Goal: Task Accomplishment & Management: Manage account settings

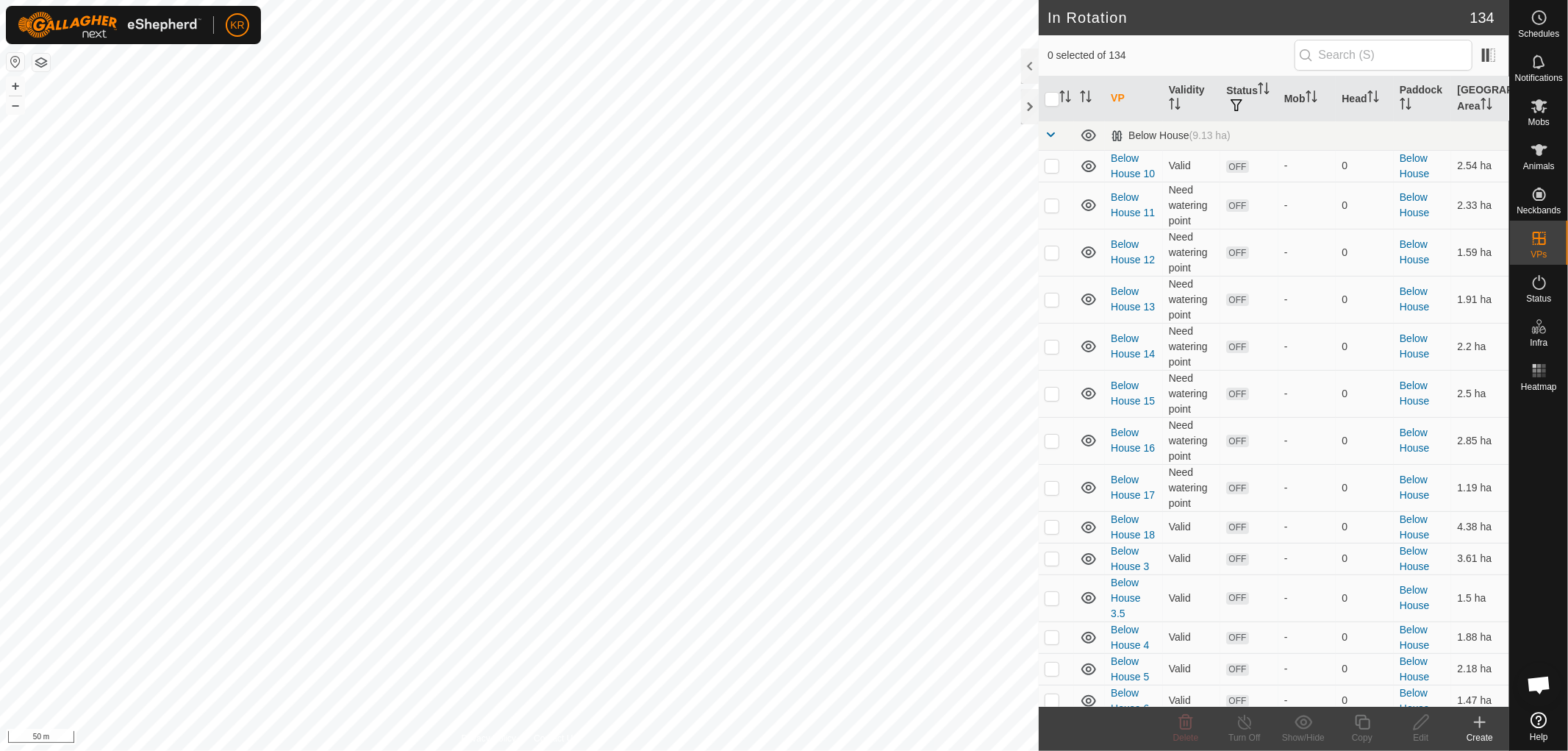
checkbox input "true"
click at [1362, 721] on icon at bounding box center [1363, 721] width 19 height 18
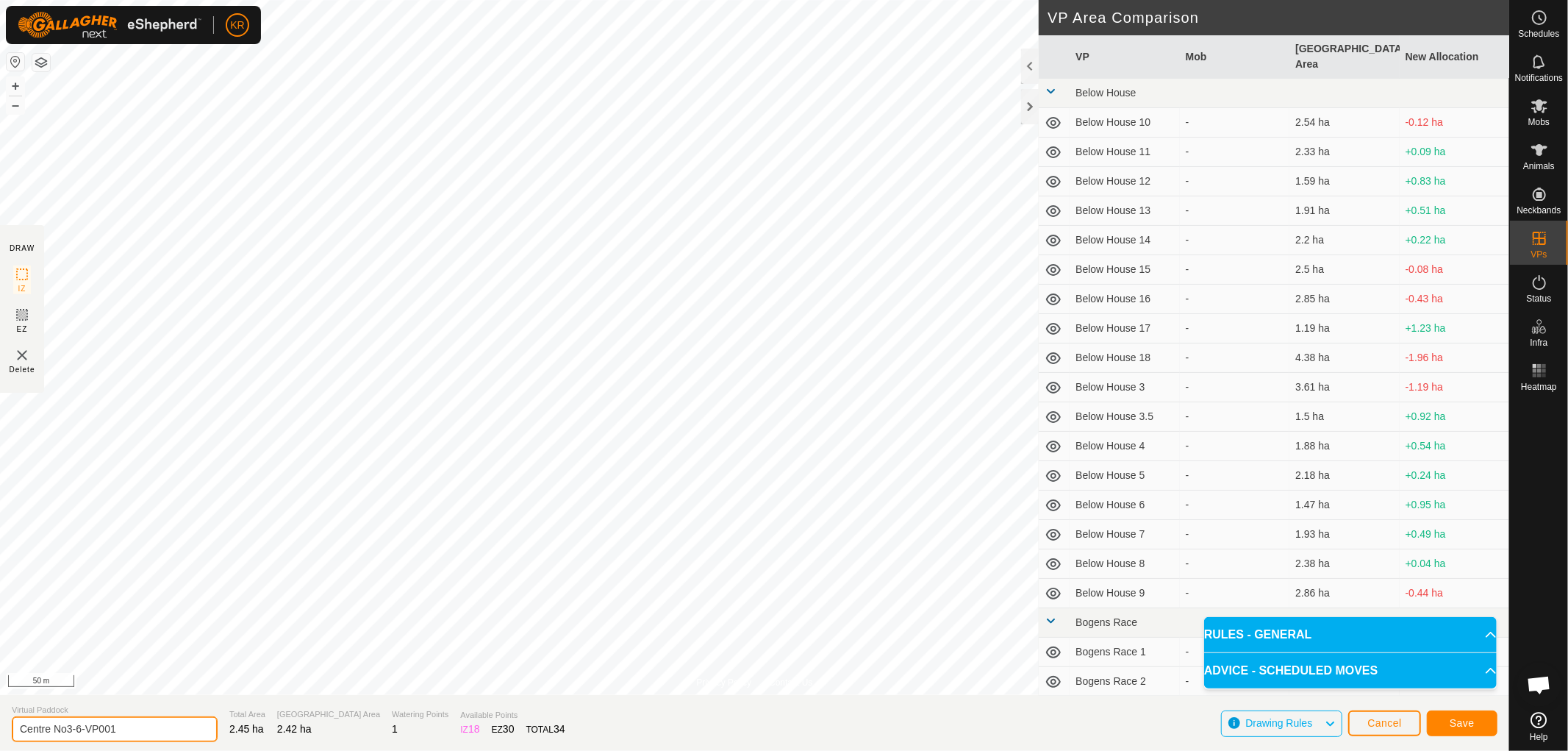
click at [137, 728] on input "Centre No3-6-VP001" at bounding box center [115, 729] width 206 height 26
type input "Centre No3-7"
click at [1469, 719] on span "Save" at bounding box center [1463, 723] width 25 height 12
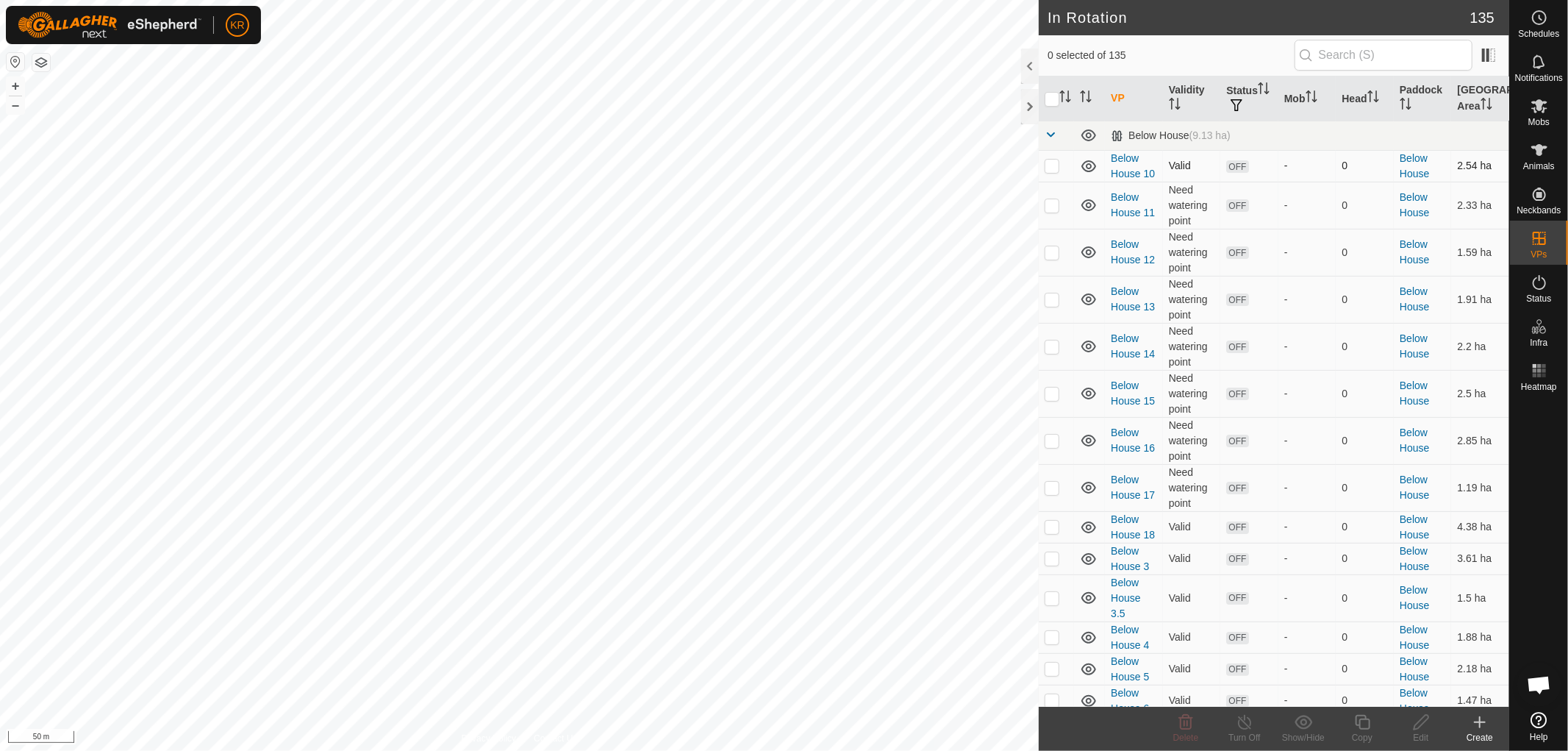
click at [1055, 164] on p-checkbox at bounding box center [1052, 165] width 14 height 12
checkbox input "true"
click at [1056, 199] on p-tablecheckbox at bounding box center [1052, 205] width 14 height 12
click at [1051, 201] on p-checkbox at bounding box center [1052, 205] width 14 height 12
checkbox input "false"
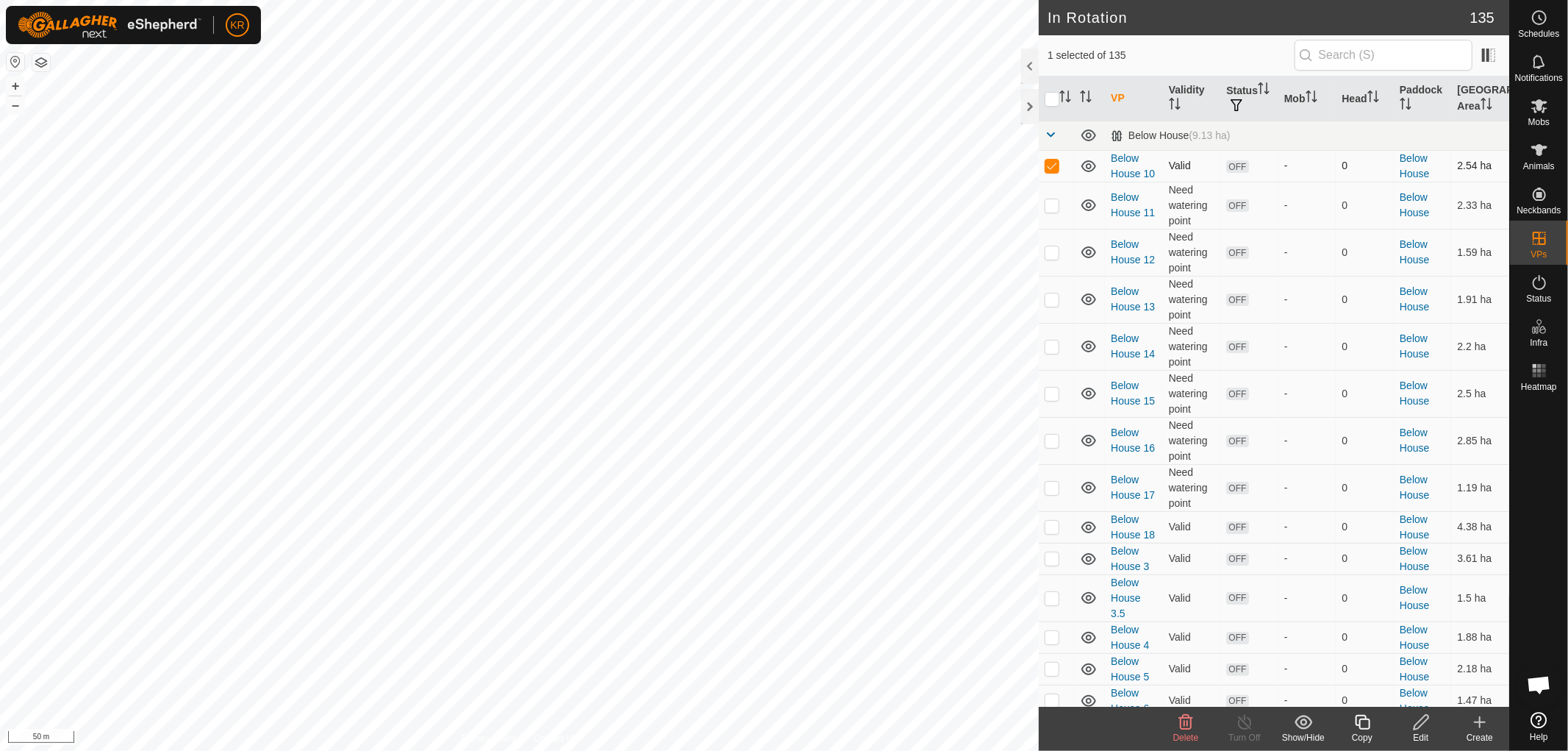
click at [1051, 175] on td at bounding box center [1057, 165] width 35 height 31
click at [1055, 159] on p-tablecheckbox at bounding box center [1052, 165] width 14 height 12
checkbox input "false"
click at [1051, 131] on span at bounding box center [1051, 135] width 12 height 12
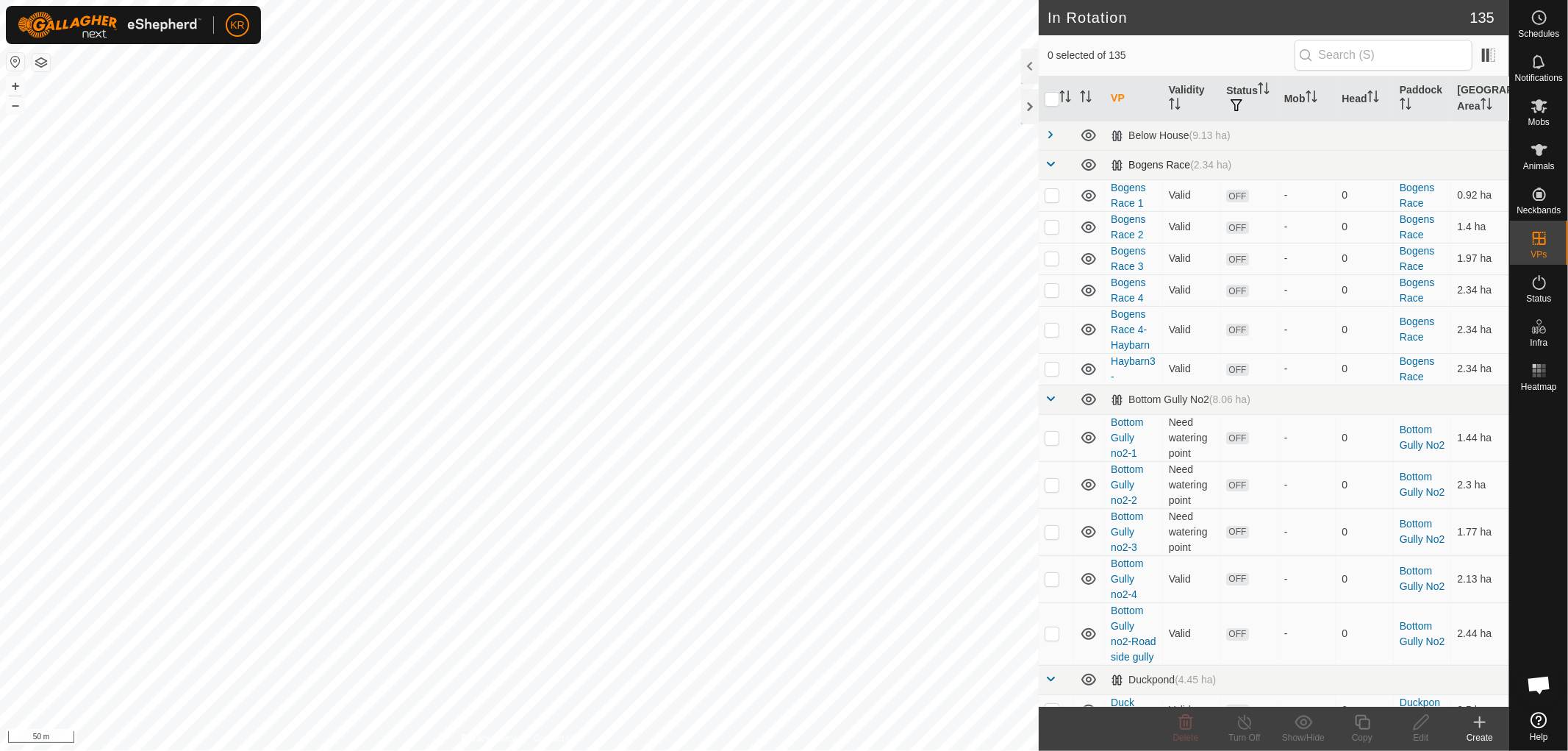
click at [1047, 167] on span at bounding box center [1051, 164] width 12 height 12
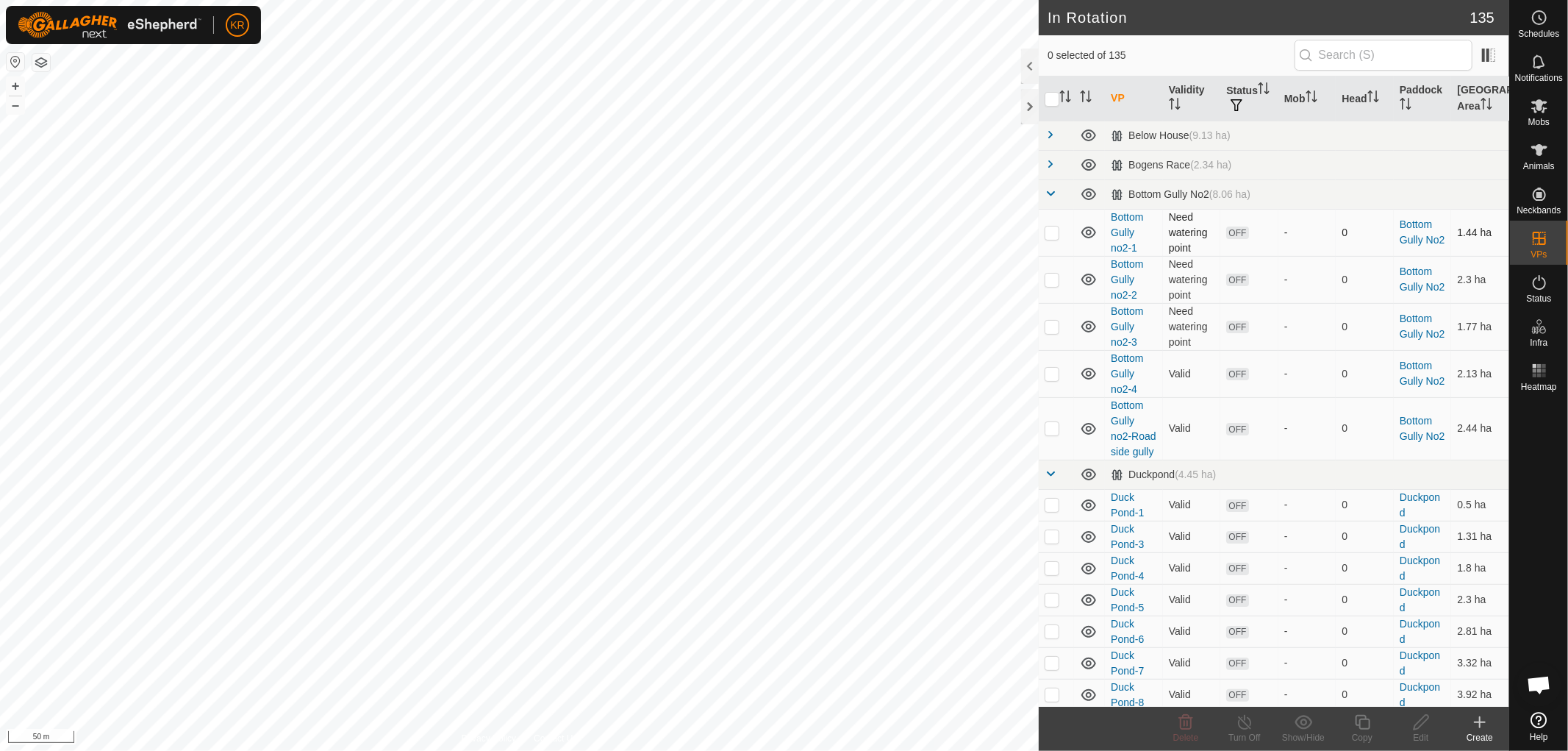
click at [1047, 236] on p-checkbox at bounding box center [1052, 232] width 14 height 12
checkbox input "true"
click at [1054, 479] on span at bounding box center [1051, 473] width 12 height 12
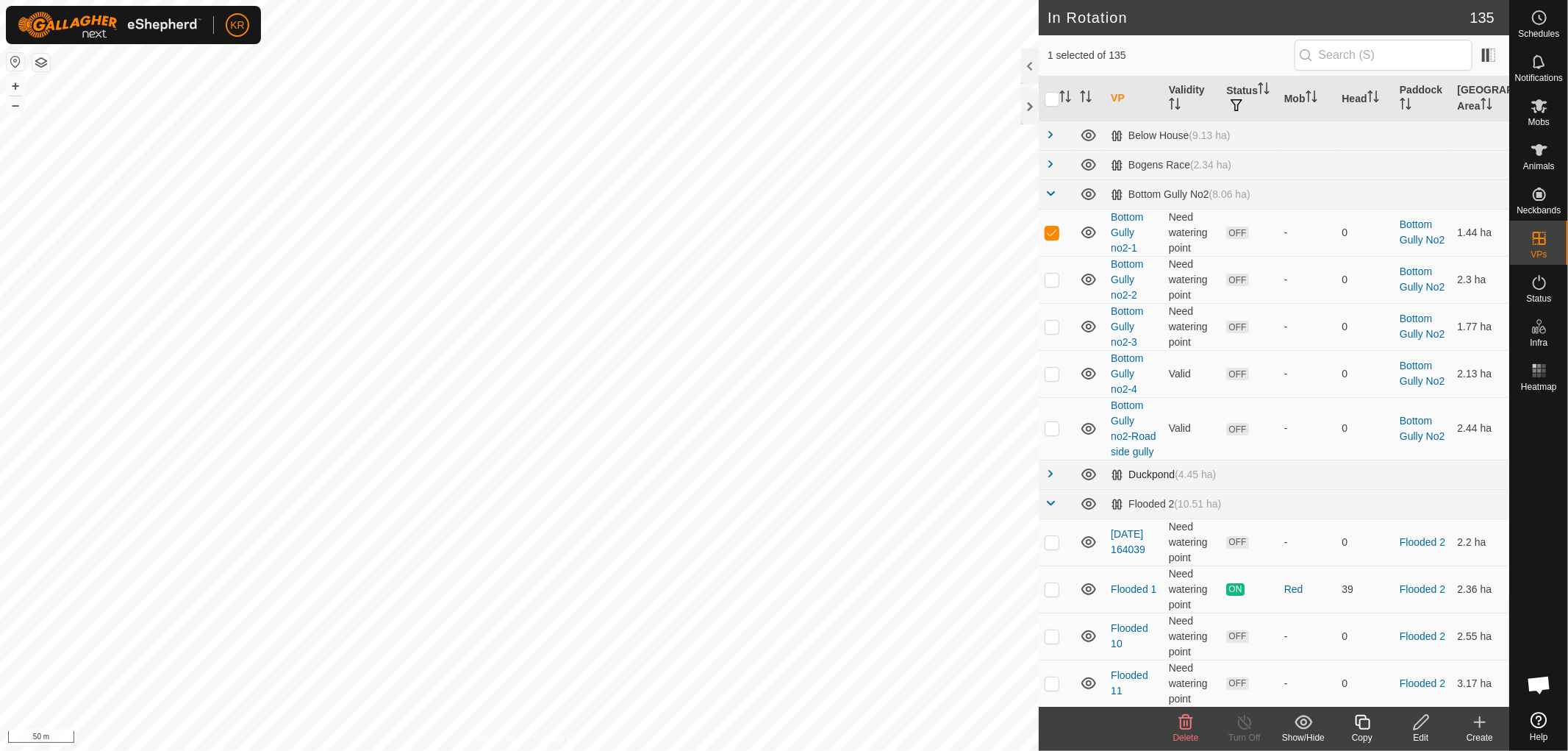
click at [1137, 481] on div "Duckpond (4.45 ha)" at bounding box center [1163, 474] width 105 height 13
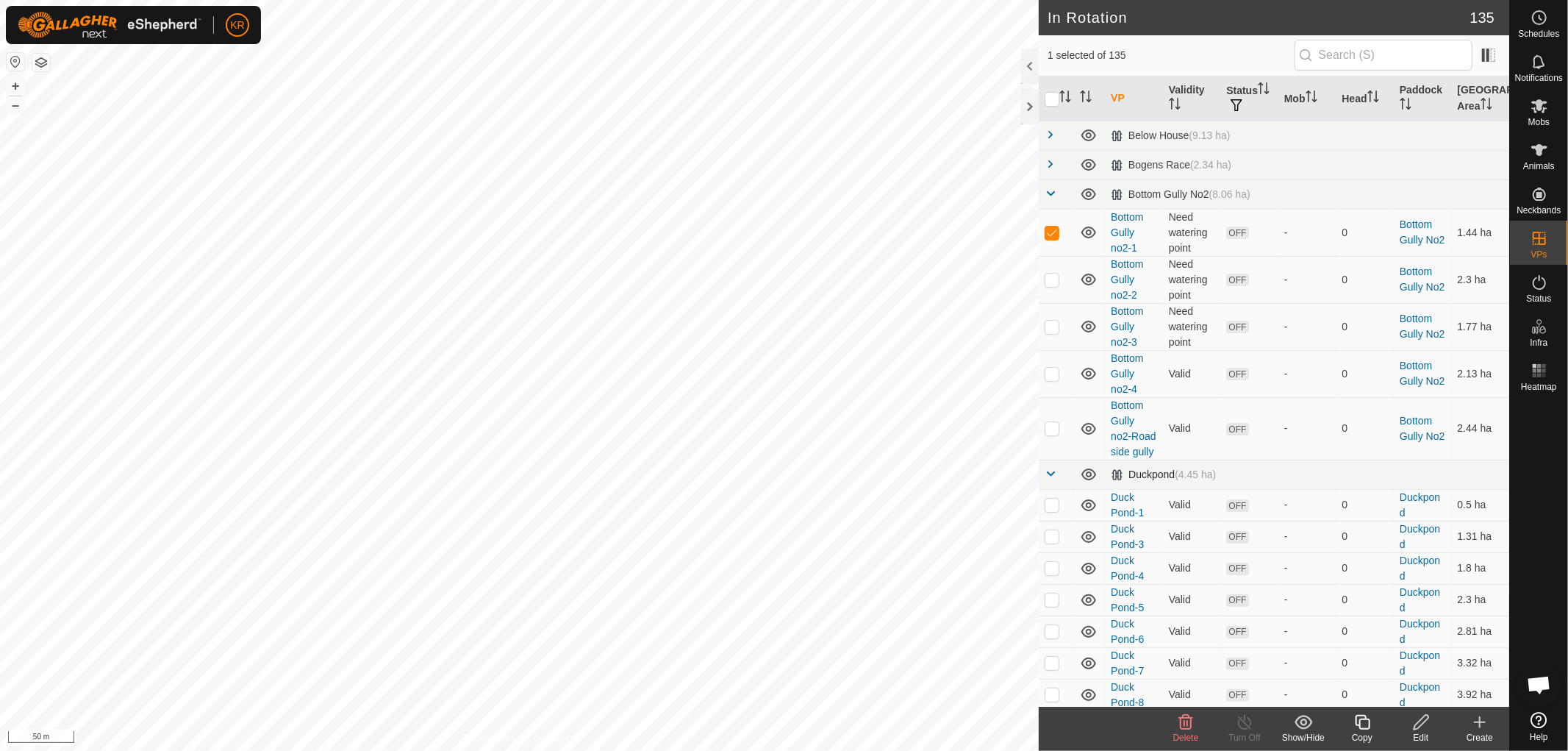
click at [1053, 479] on span at bounding box center [1051, 473] width 12 height 12
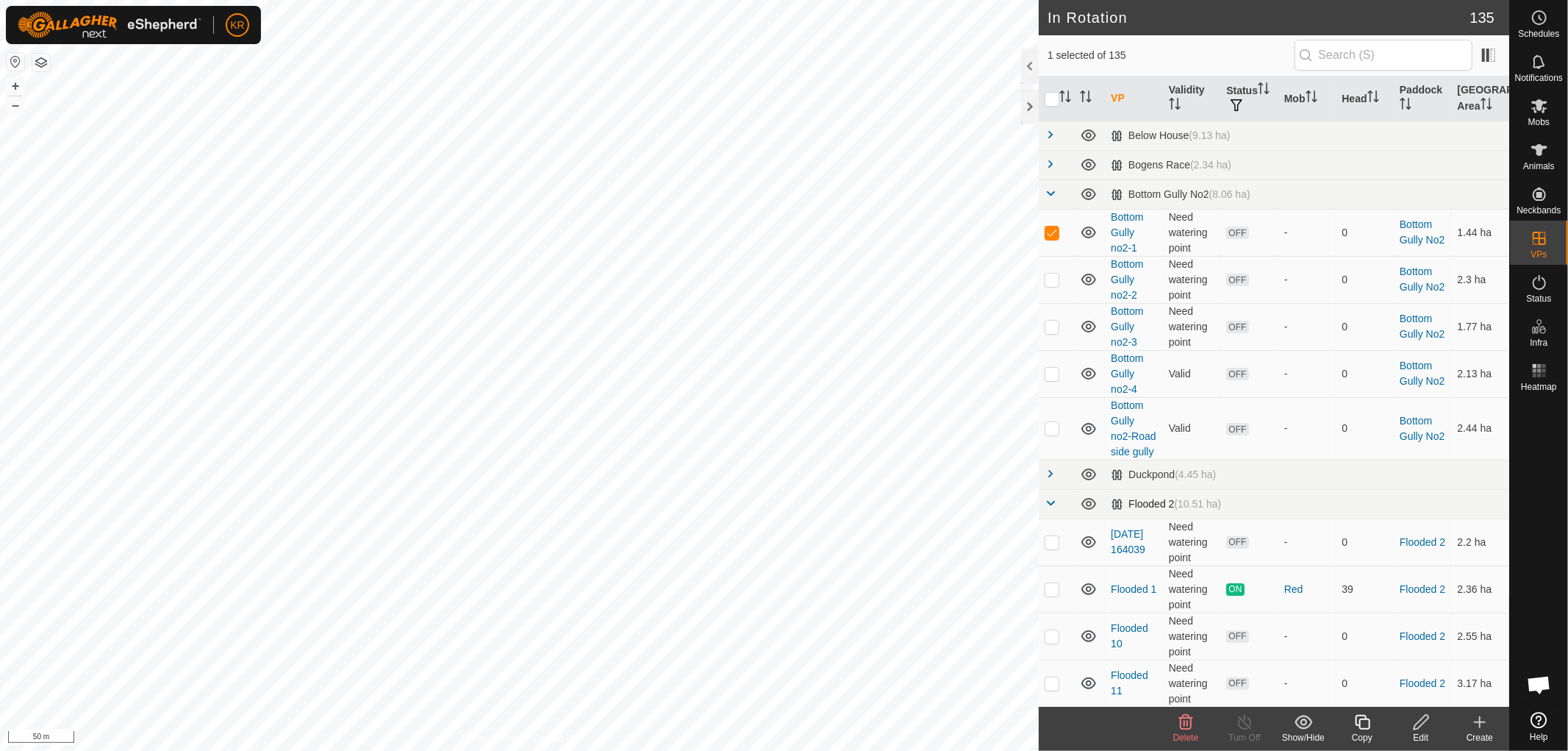
click at [1051, 509] on span at bounding box center [1051, 503] width 12 height 12
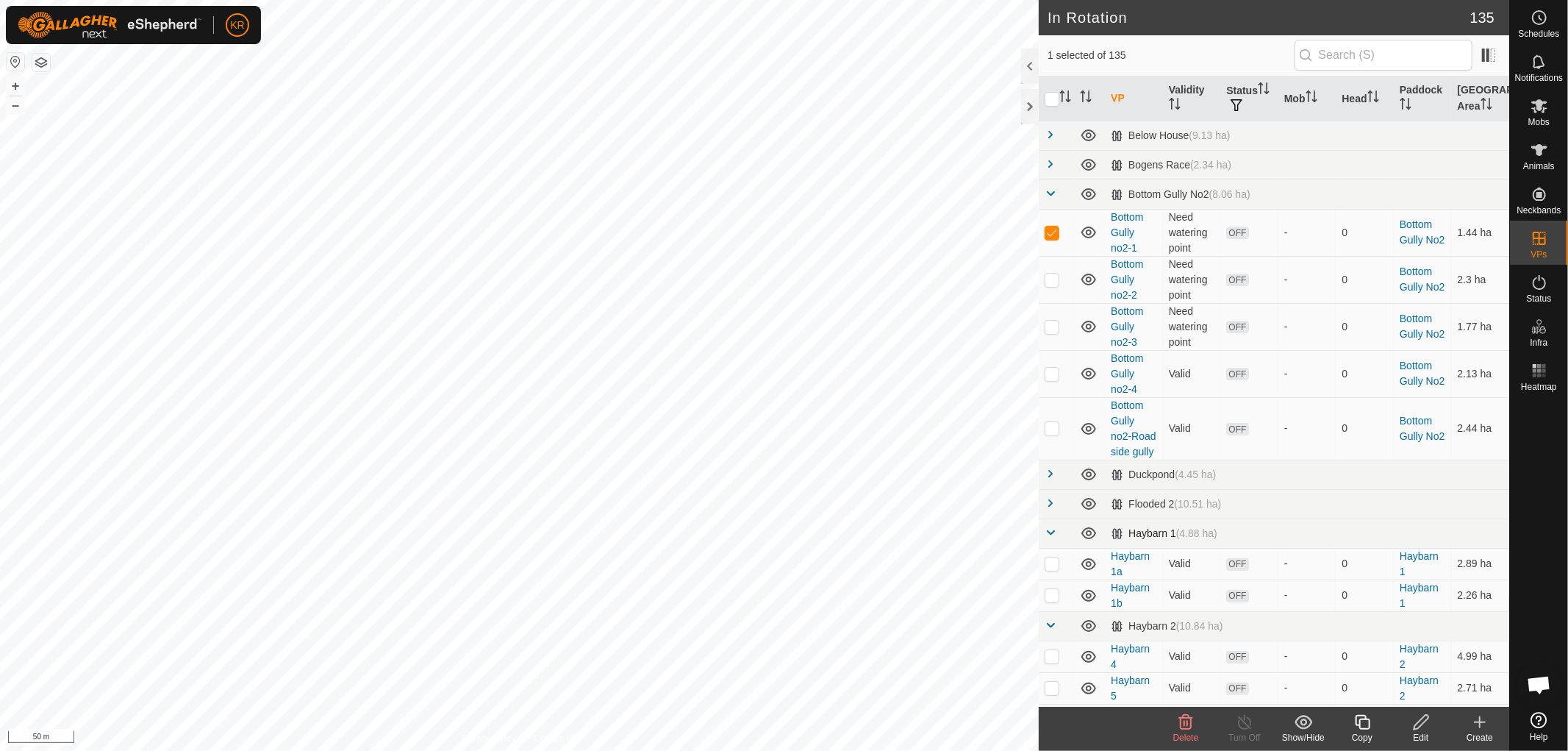
click at [1053, 538] on span at bounding box center [1051, 532] width 12 height 12
click at [1048, 568] on span at bounding box center [1051, 562] width 12 height 12
click at [1052, 597] on span at bounding box center [1051, 592] width 12 height 12
click at [1048, 627] on span at bounding box center [1051, 621] width 12 height 12
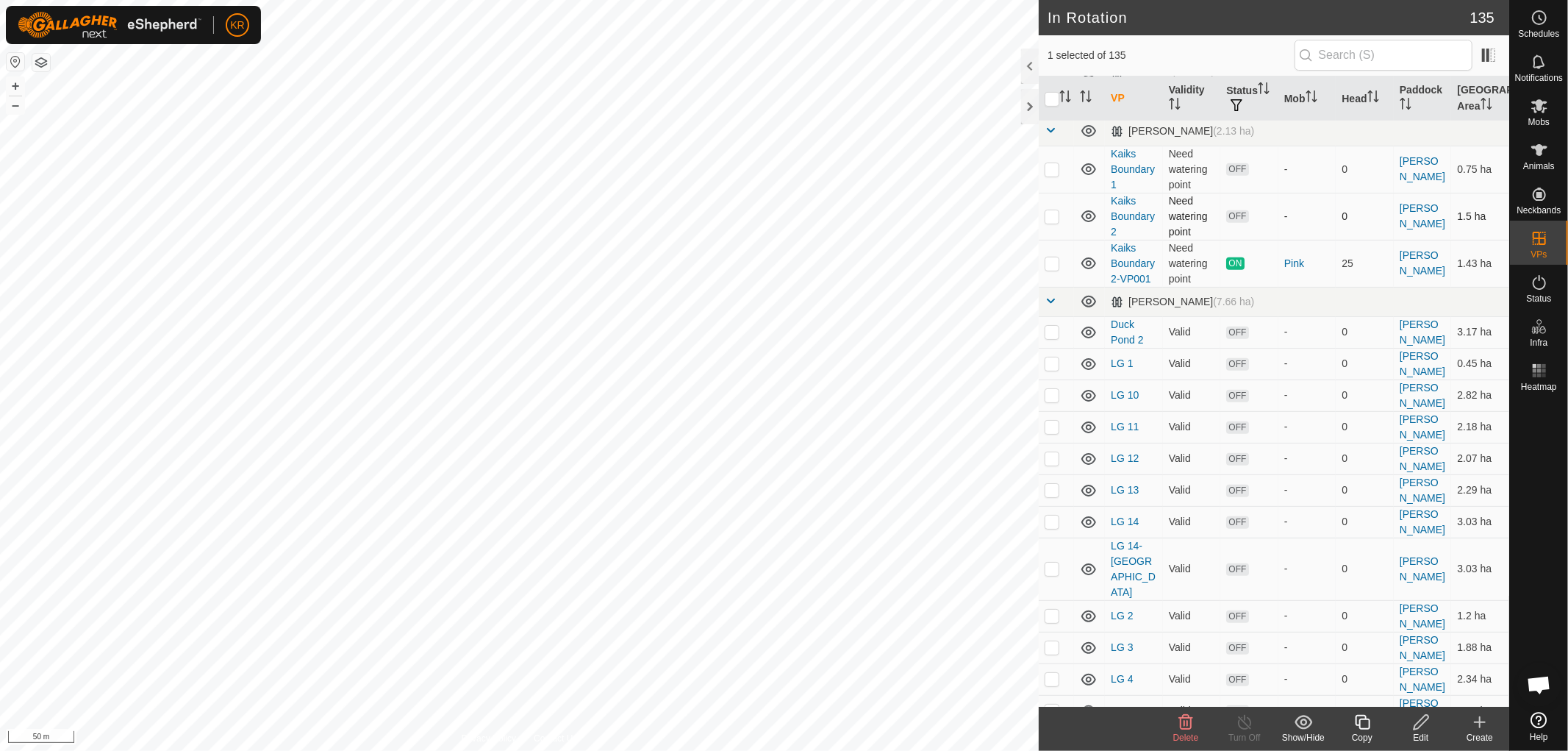
scroll to position [521, 0]
click at [1053, 306] on span at bounding box center [1051, 300] width 12 height 12
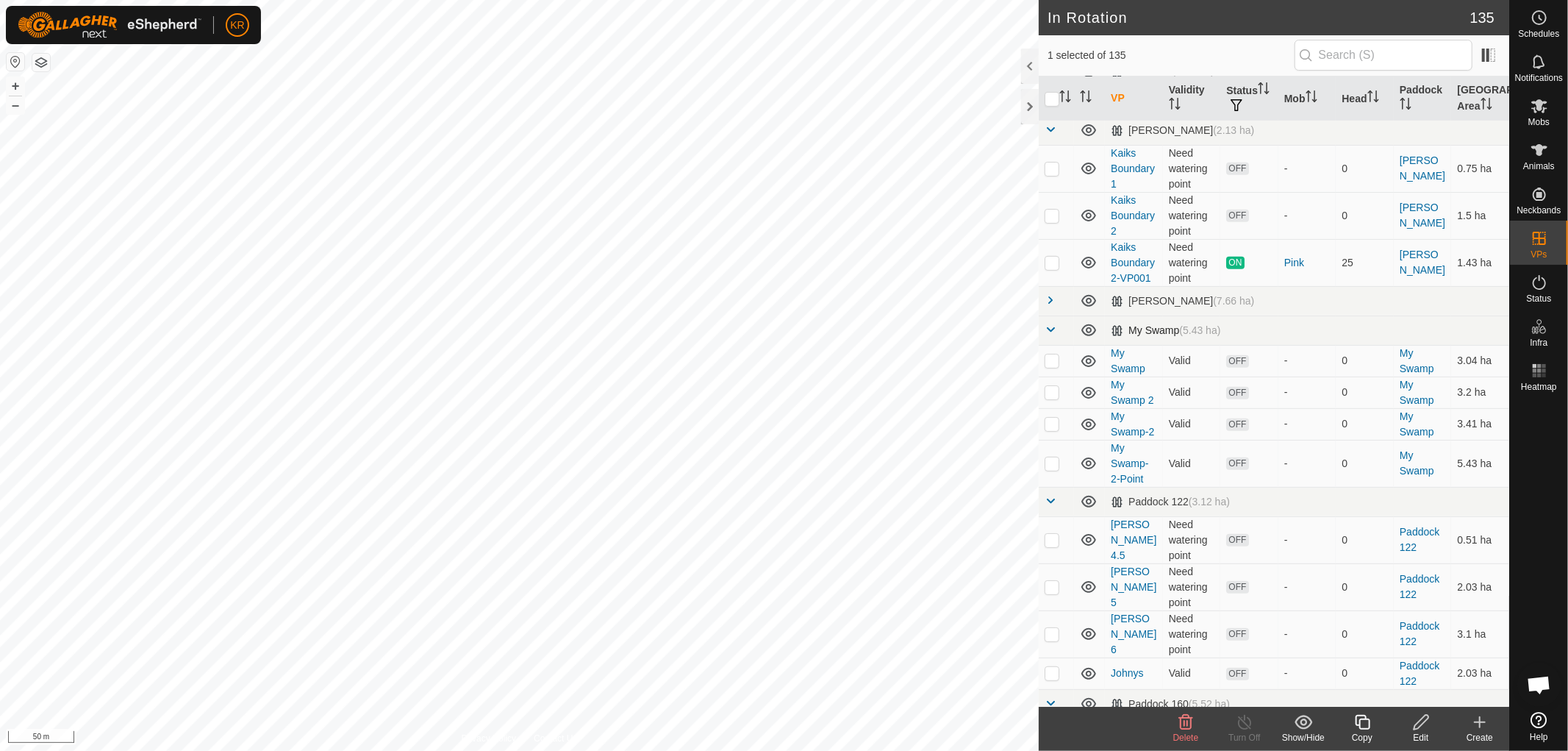
click at [1050, 335] on span at bounding box center [1051, 330] width 12 height 12
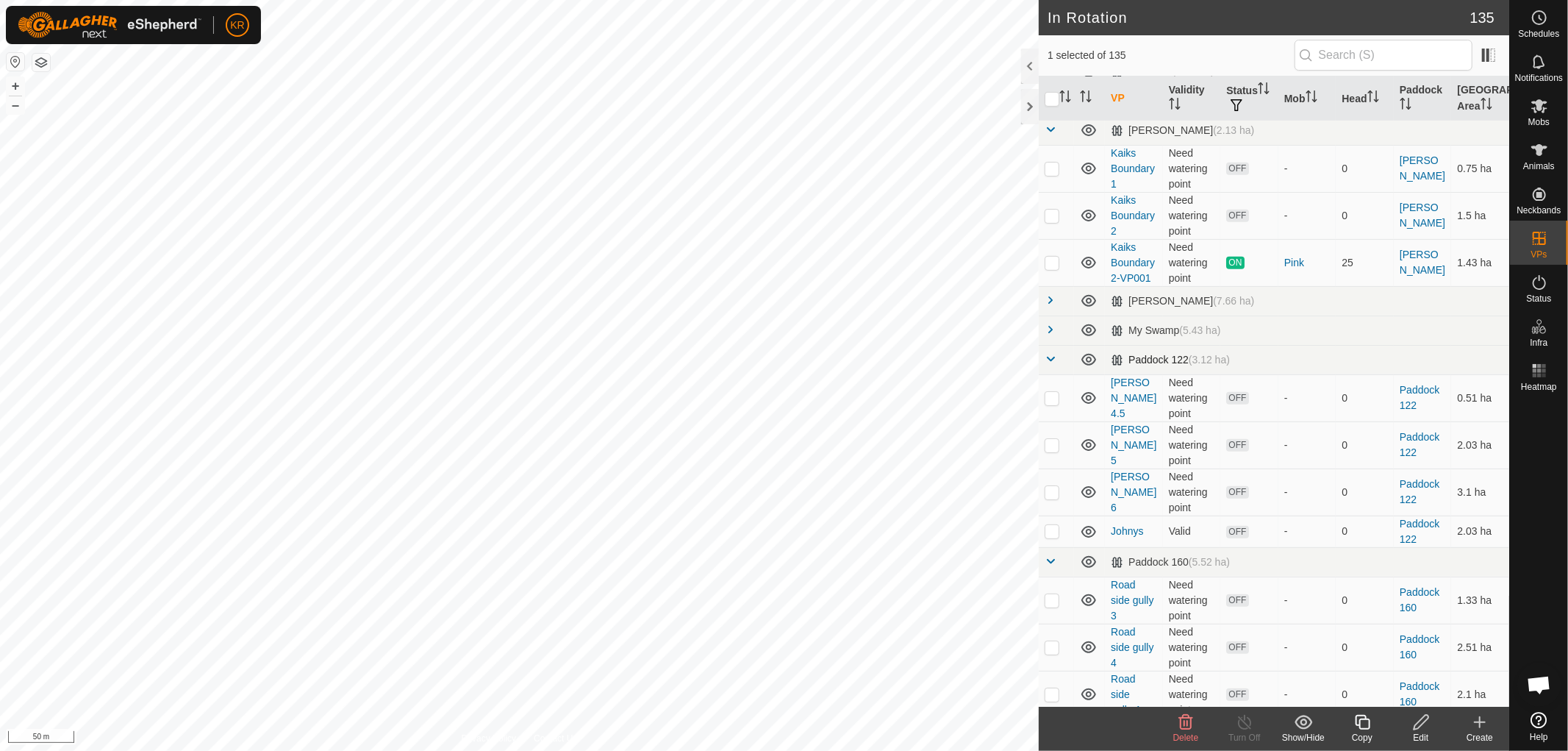
click at [1056, 365] on span at bounding box center [1051, 359] width 12 height 12
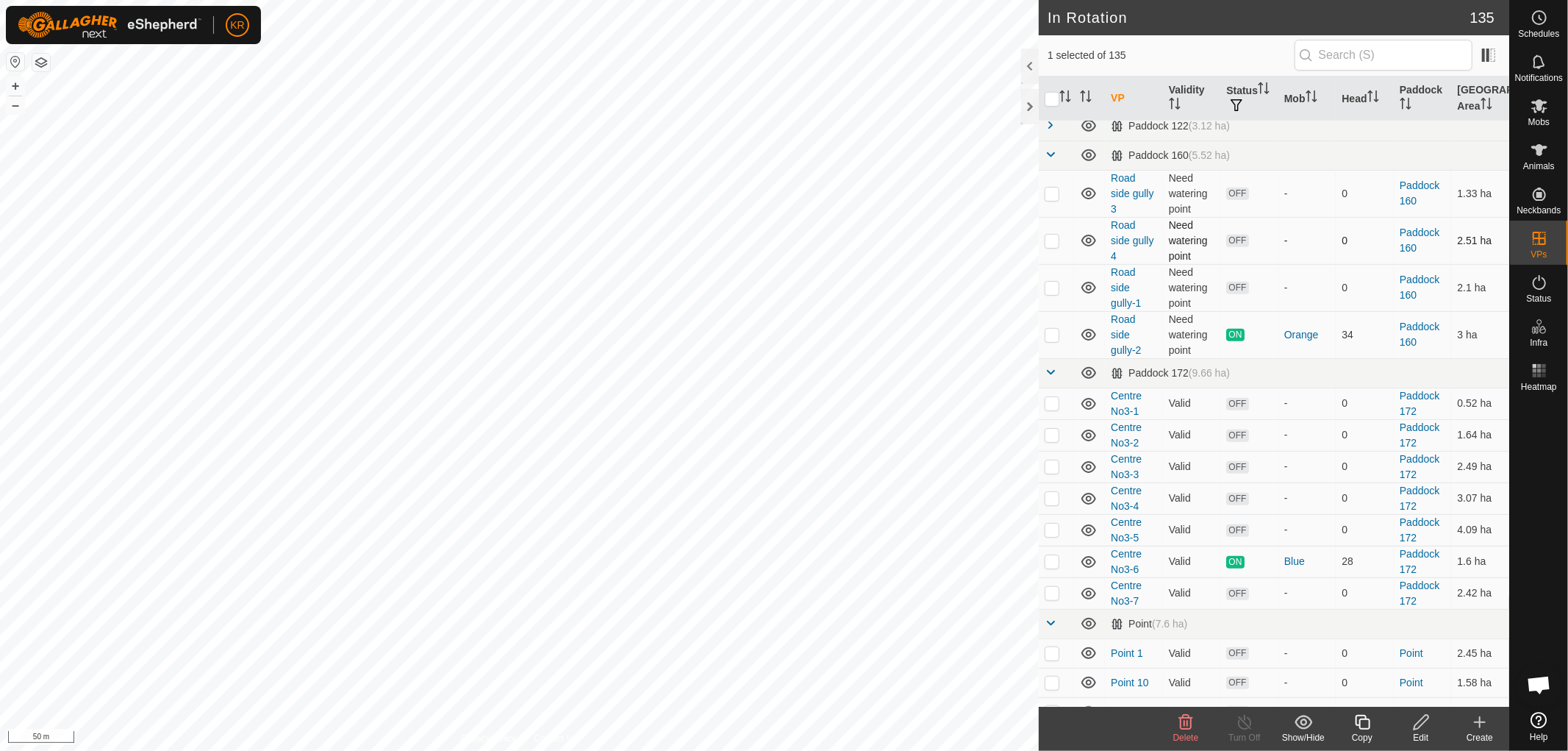
scroll to position [755, 0]
